Goal: Register for event/course

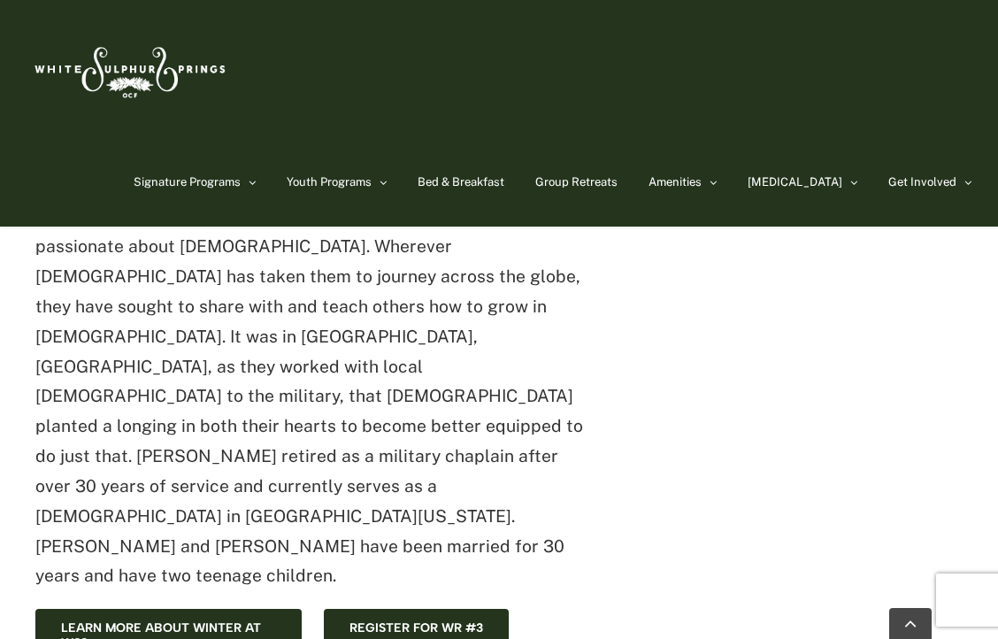
scroll to position [747, 0]
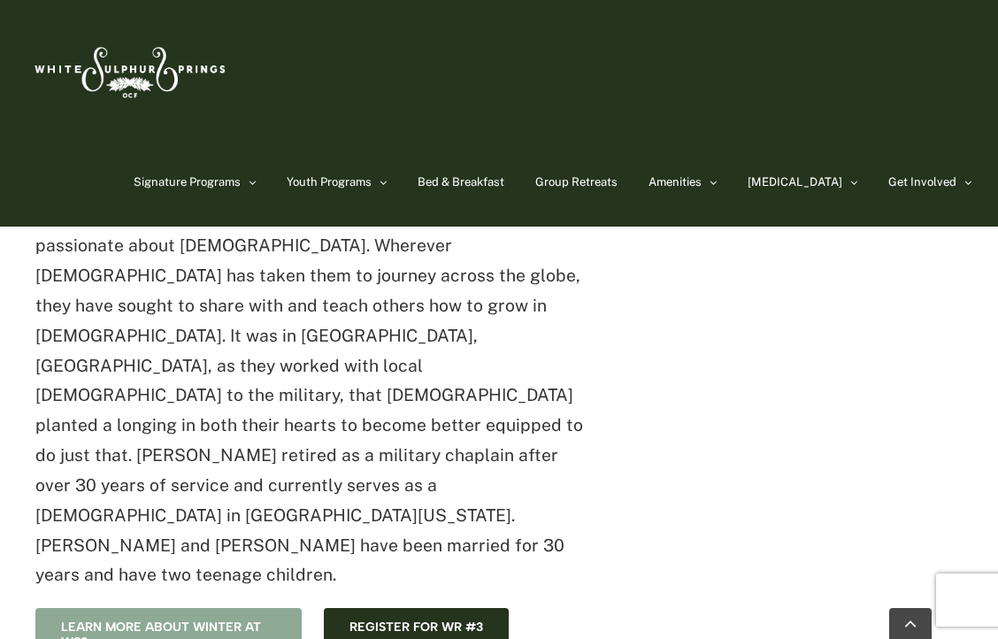
click at [150, 620] on span "Learn more about winter at WSS" at bounding box center [168, 635] width 215 height 30
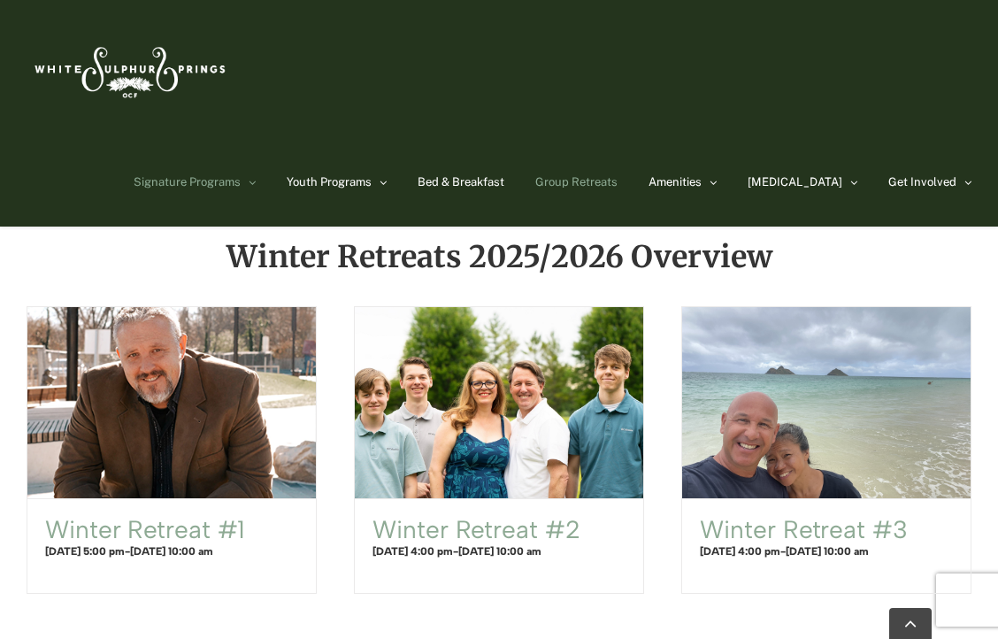
scroll to position [844, 0]
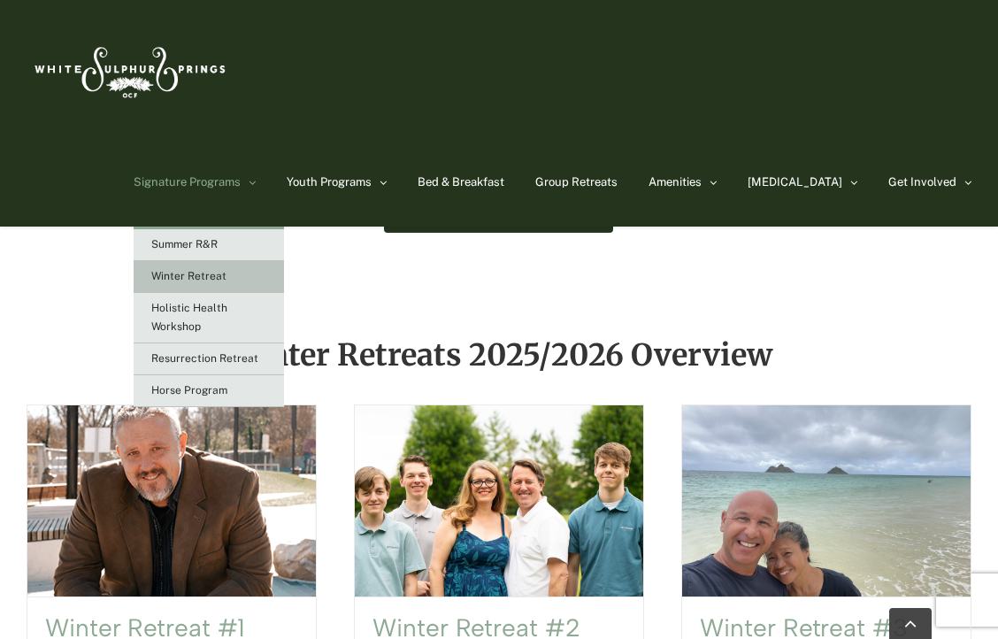
click at [227, 274] on span "Winter Retreat" at bounding box center [188, 276] width 75 height 12
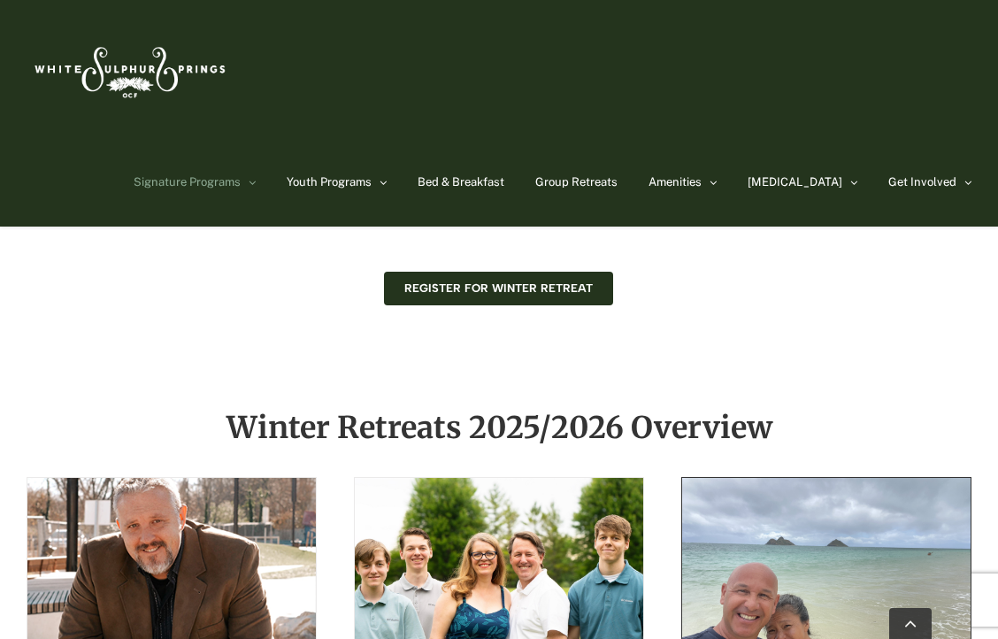
scroll to position [760, 0]
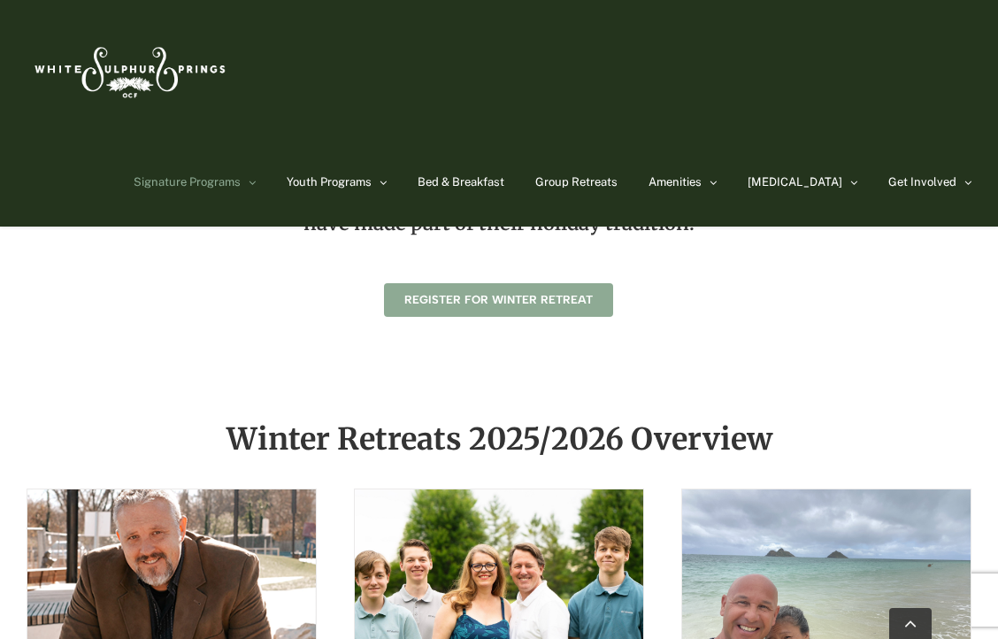
click at [556, 310] on link "Register for Winter Retreat" at bounding box center [498, 300] width 229 height 34
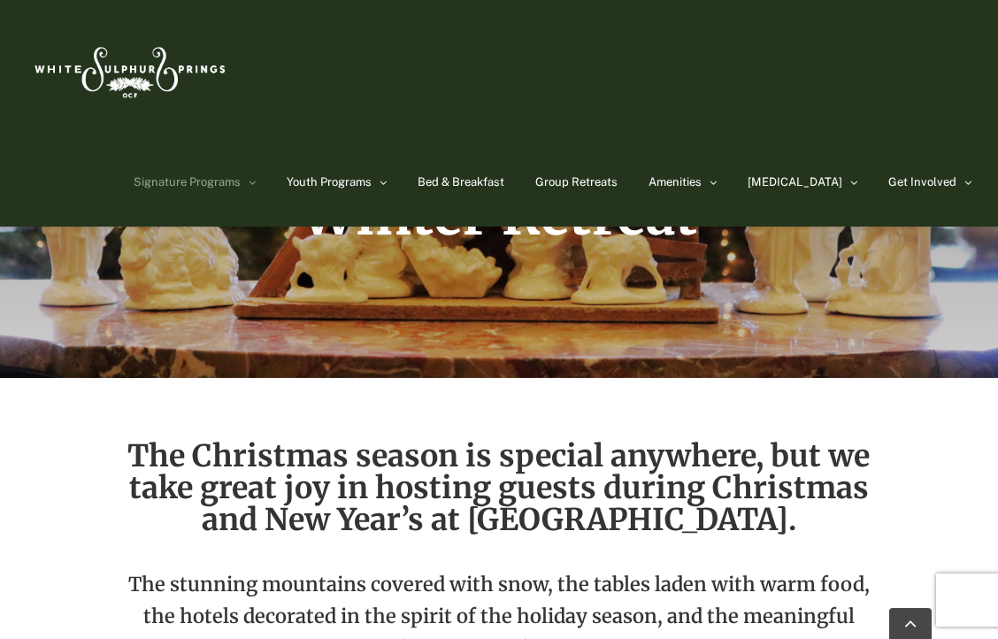
scroll to position [0, 0]
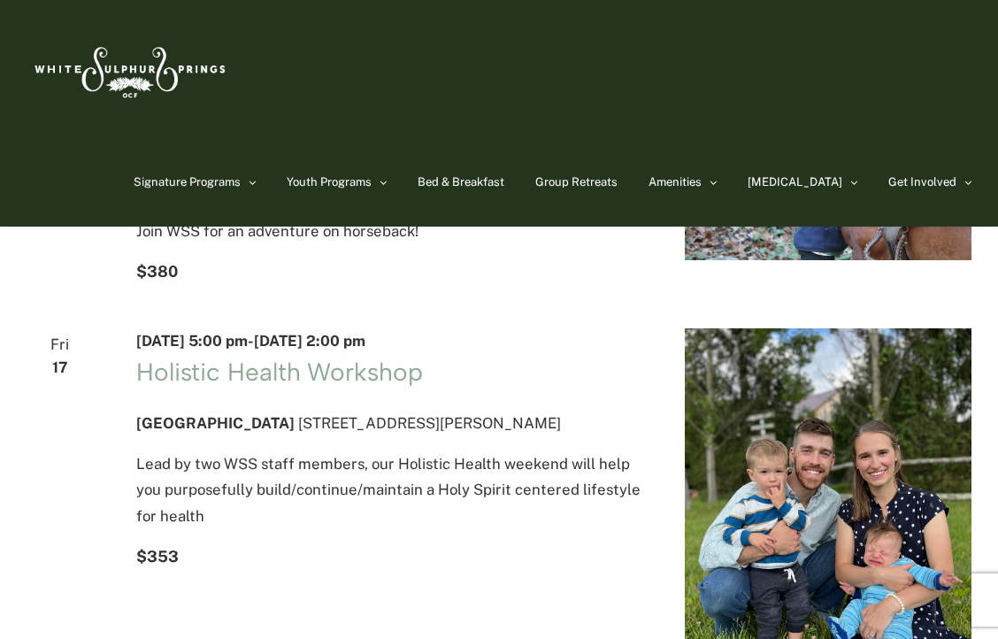
scroll to position [156, 0]
